Goal: Task Accomplishment & Management: Manage account settings

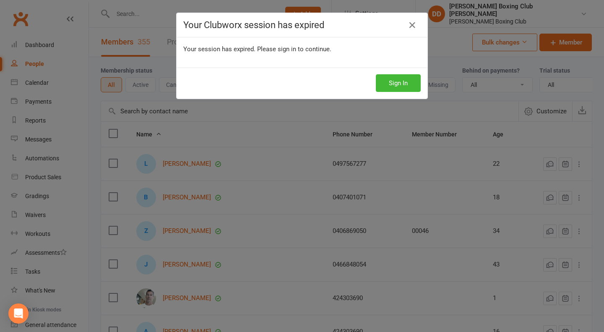
select select "100"
click at [401, 81] on button "Sign In" at bounding box center [398, 83] width 45 height 18
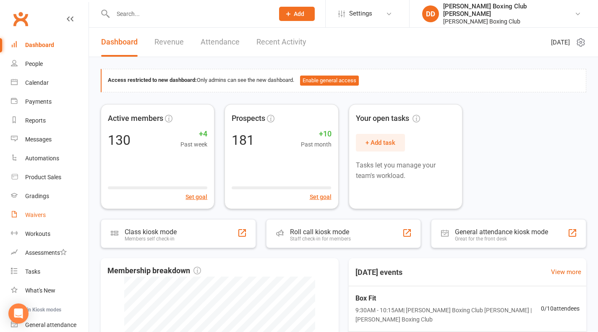
click at [34, 213] on div "Waivers" at bounding box center [35, 214] width 21 height 7
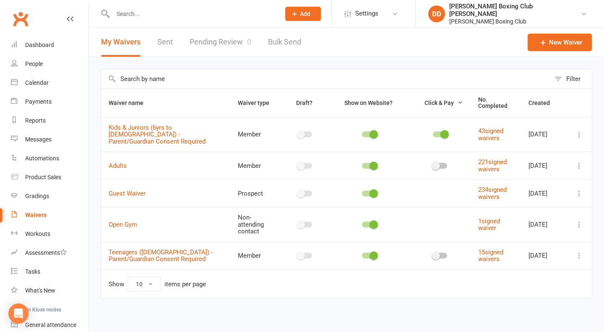
click at [35, 217] on div "Waivers" at bounding box center [35, 214] width 21 height 7
